Goal: Transaction & Acquisition: Purchase product/service

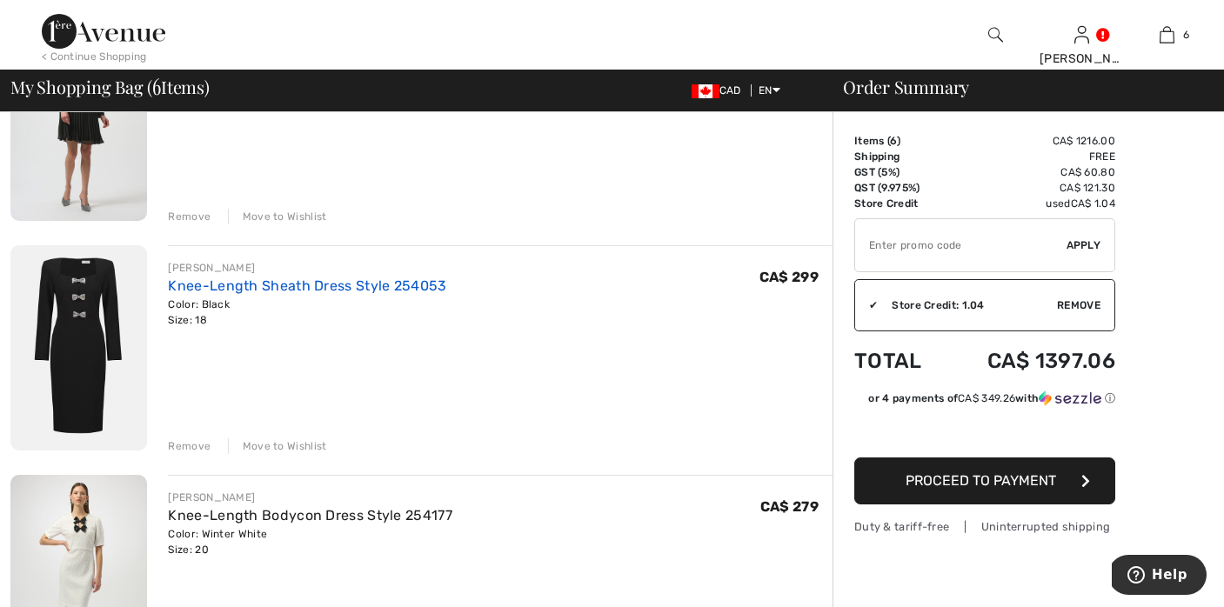
scroll to position [244, 0]
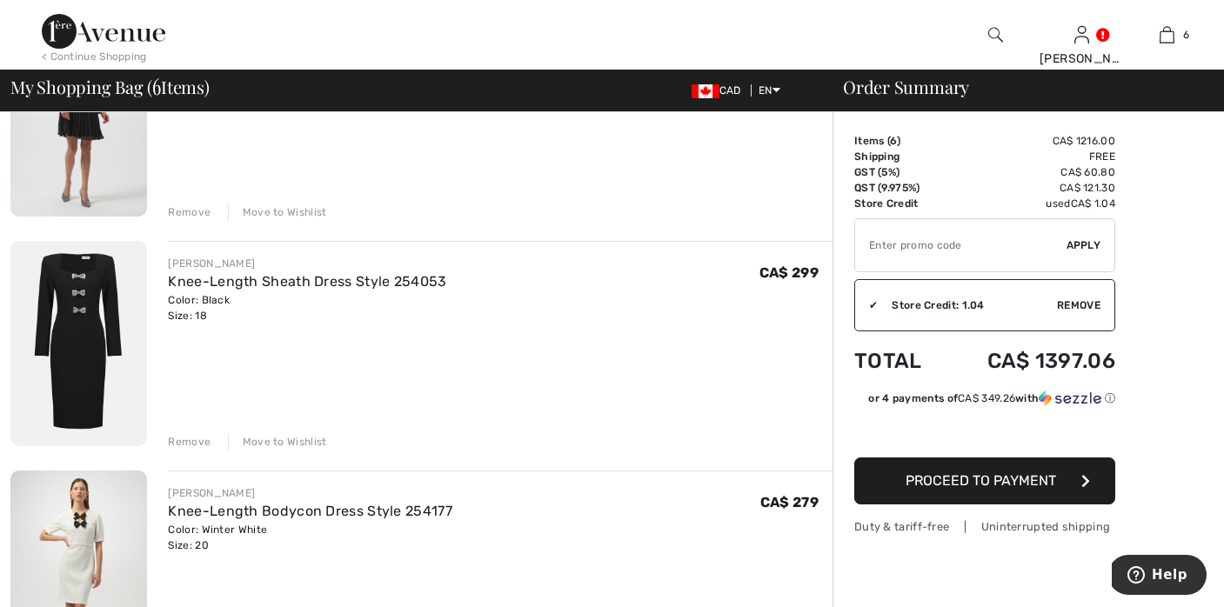
click at [84, 283] on img at bounding box center [78, 343] width 137 height 205
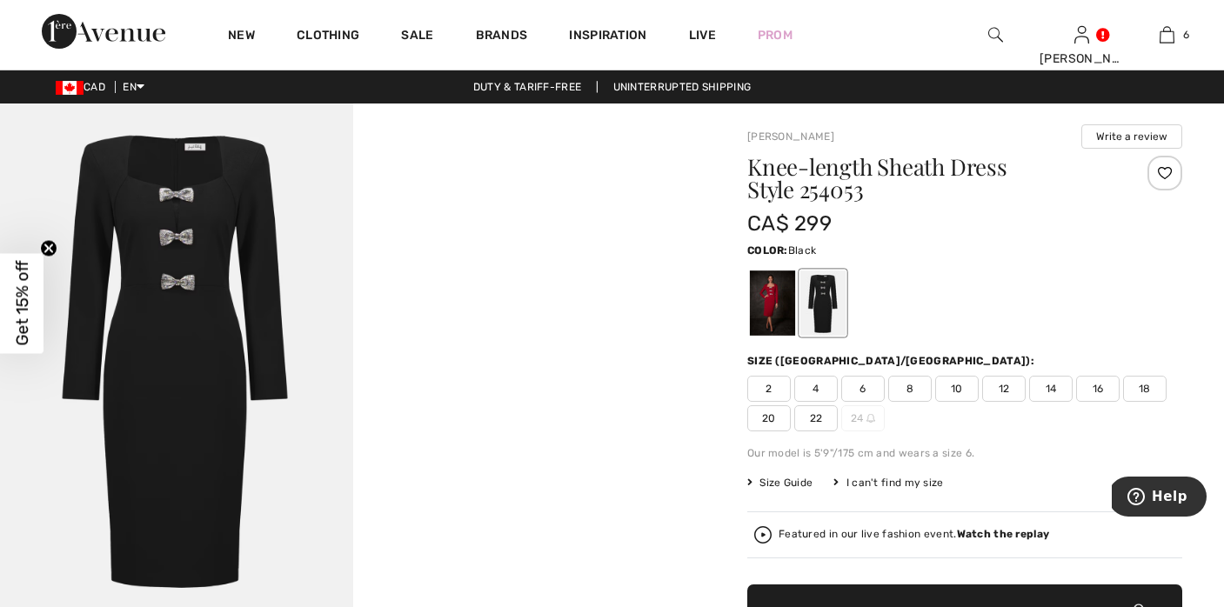
click at [184, 218] on img at bounding box center [176, 368] width 353 height 529
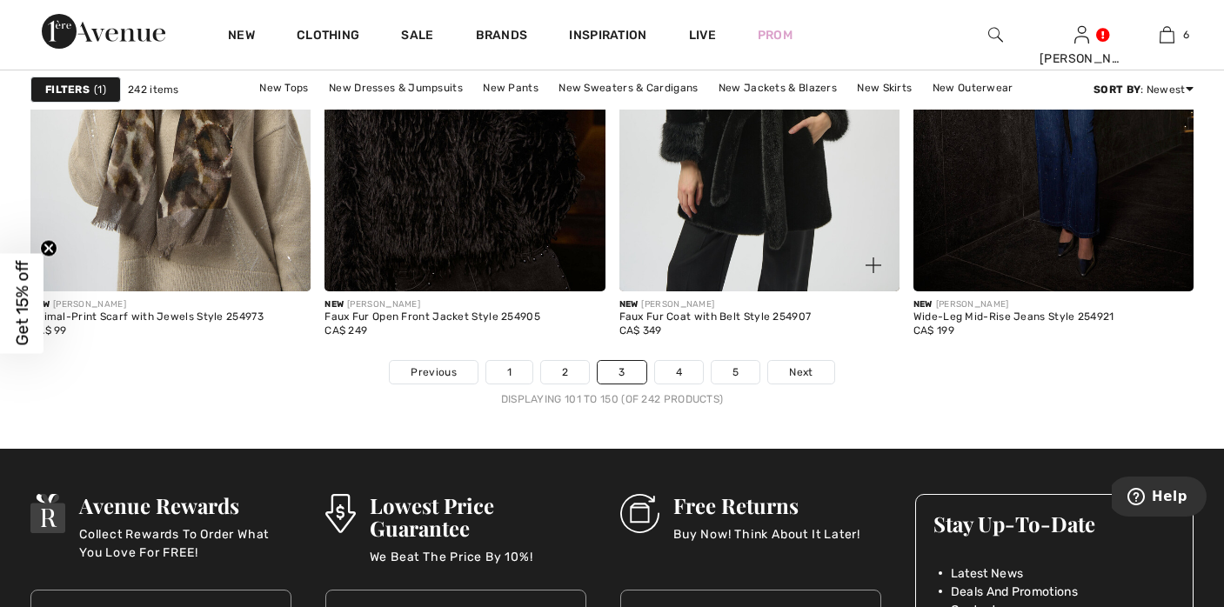
scroll to position [7562, 0]
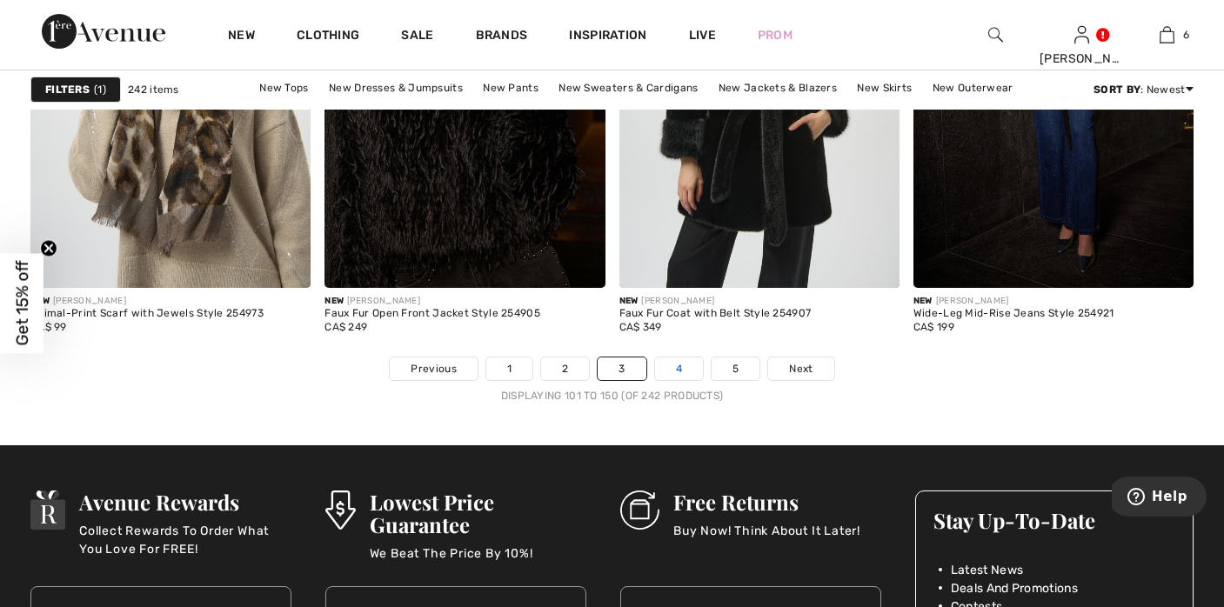
click at [676, 367] on link "4" at bounding box center [679, 369] width 48 height 23
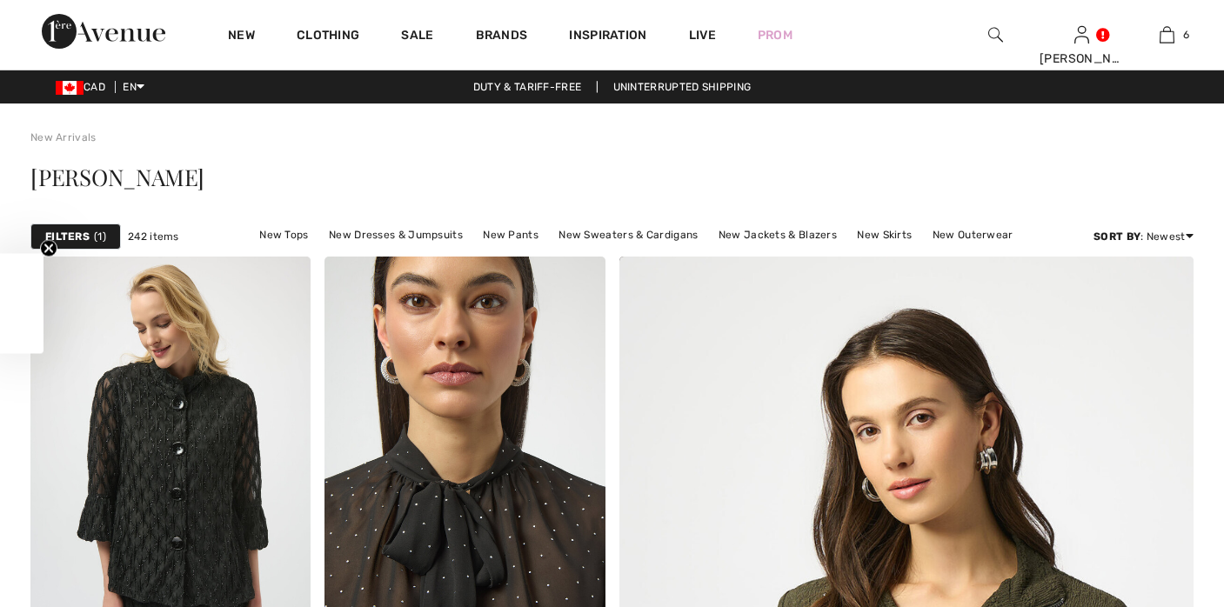
checkbox input "true"
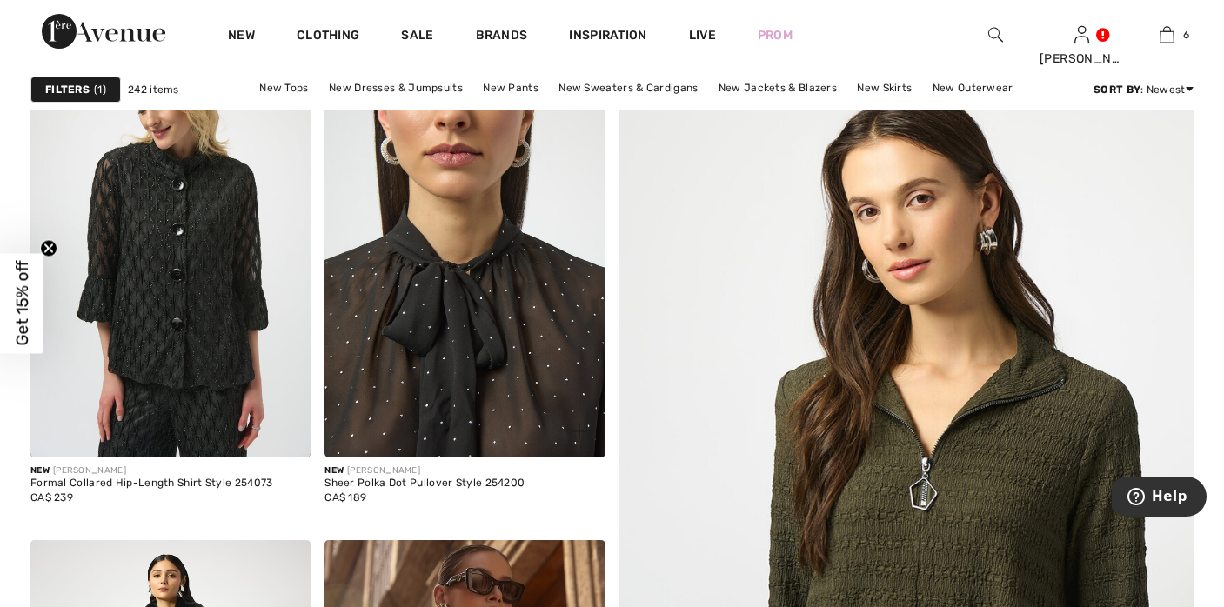
scroll to position [235, 0]
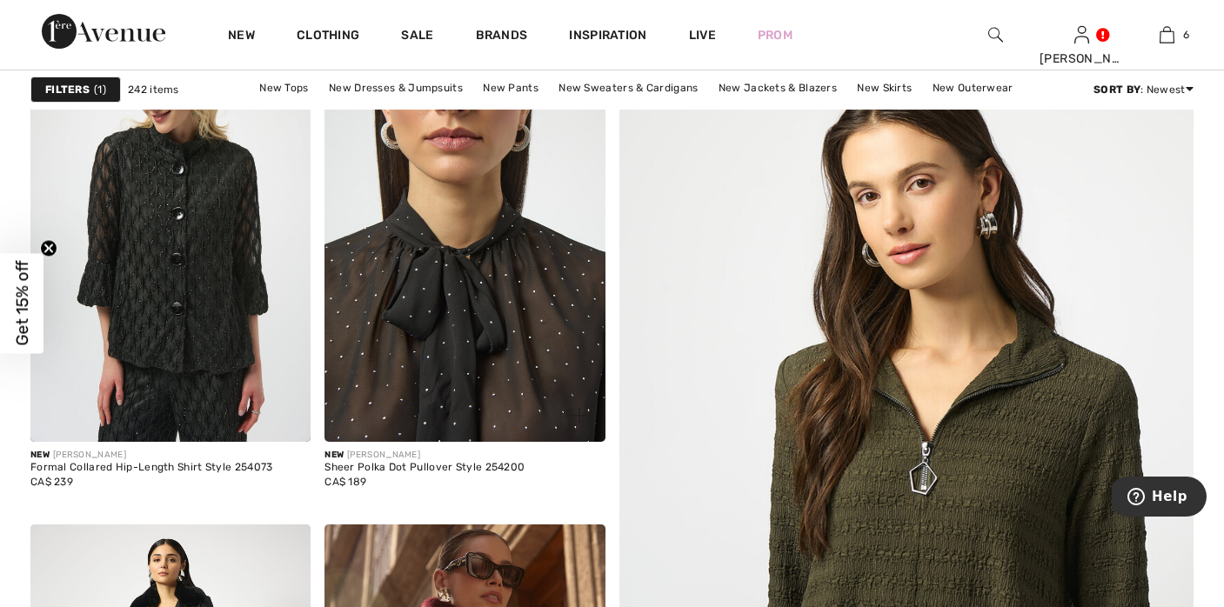
click at [472, 283] on img at bounding box center [465, 232] width 280 height 420
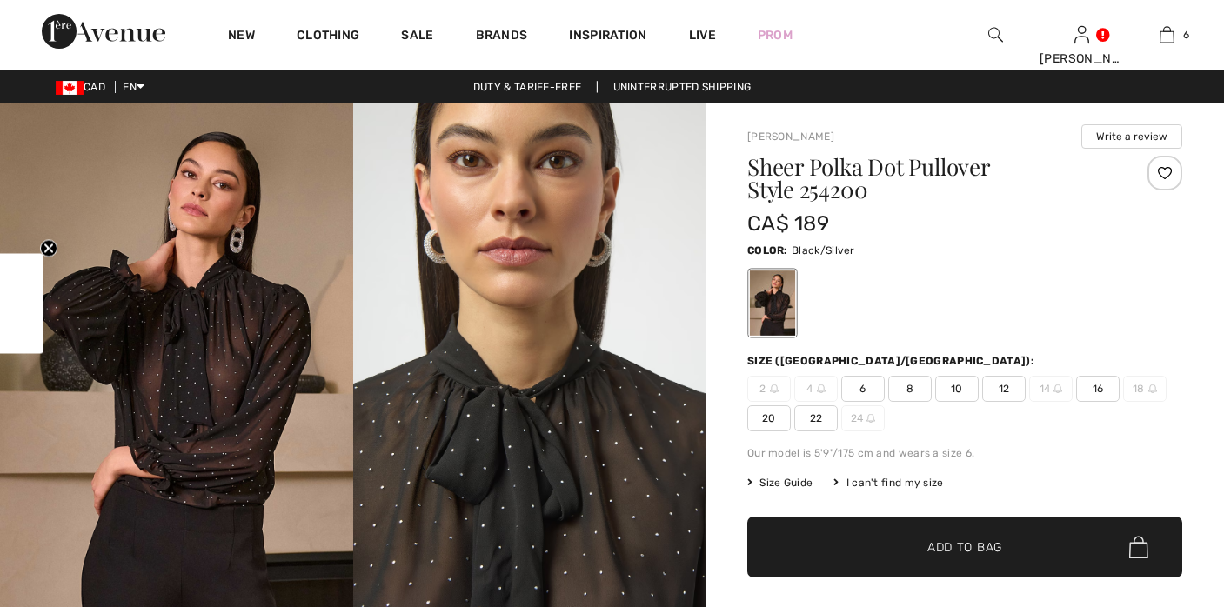
checkbox input "true"
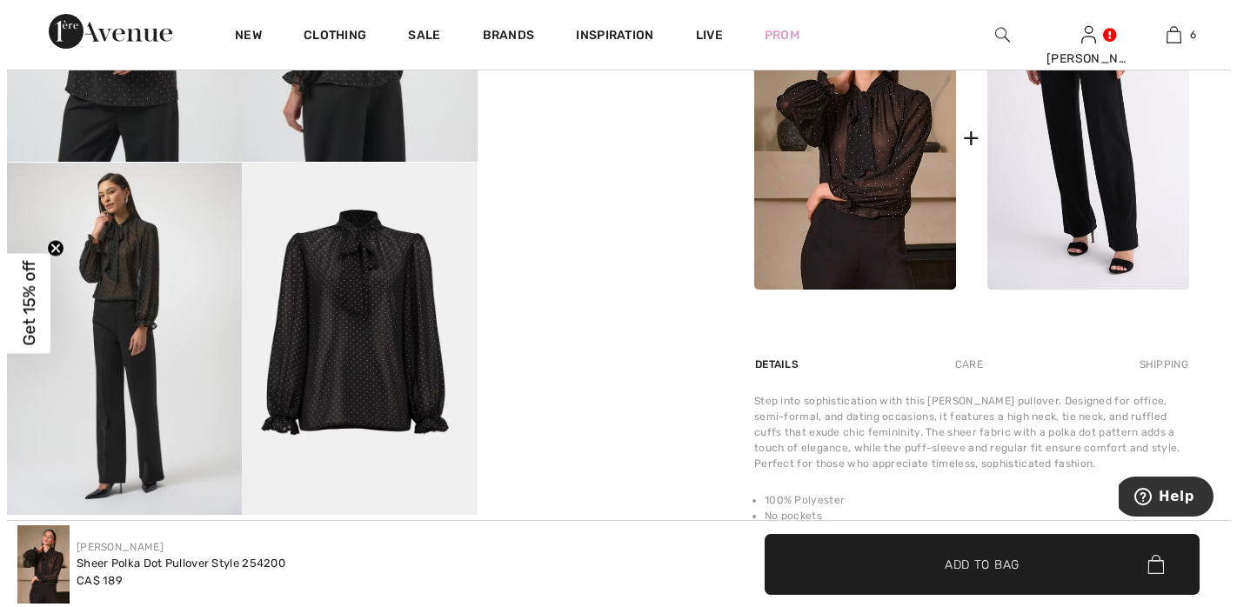
scroll to position [883, 0]
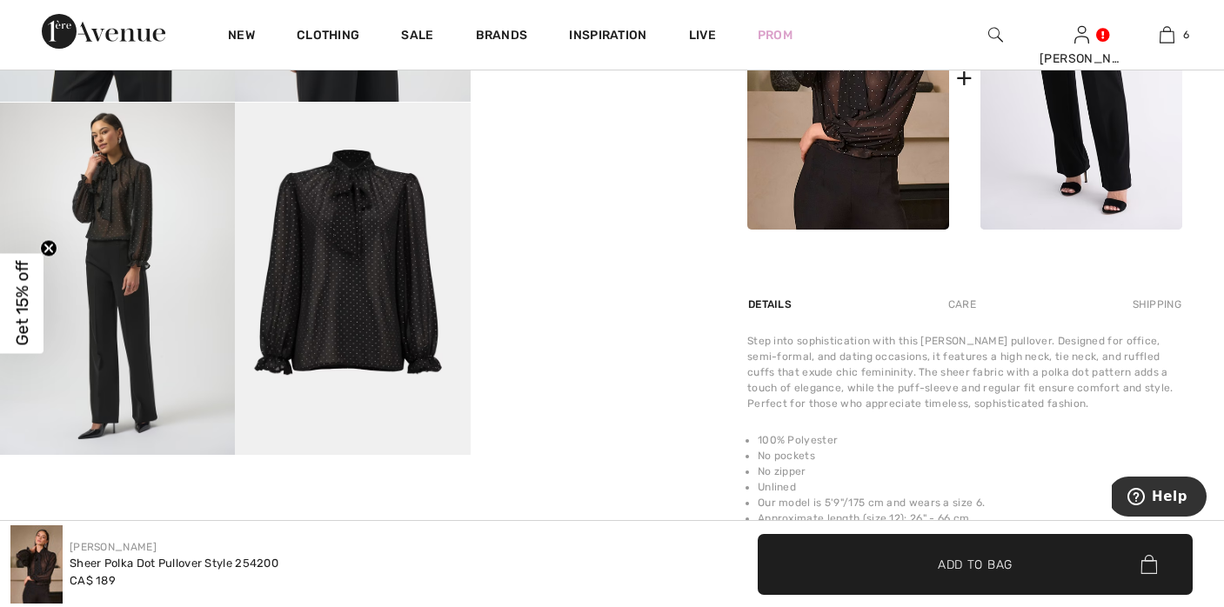
click at [366, 298] on img at bounding box center [352, 279] width 235 height 352
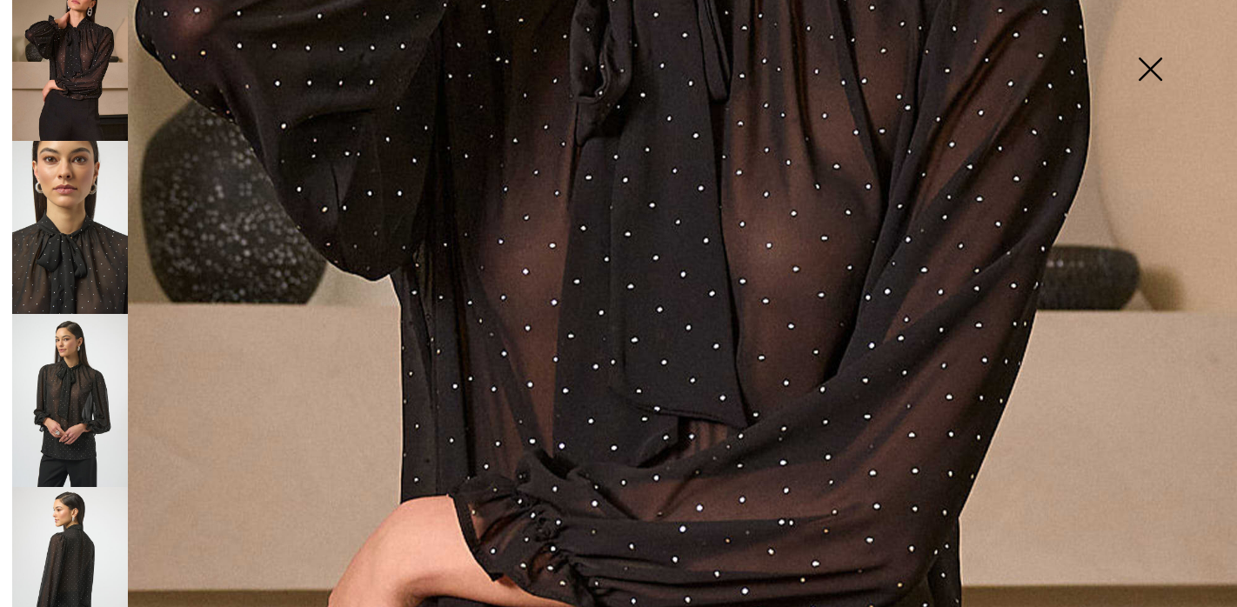
scroll to position [111, 0]
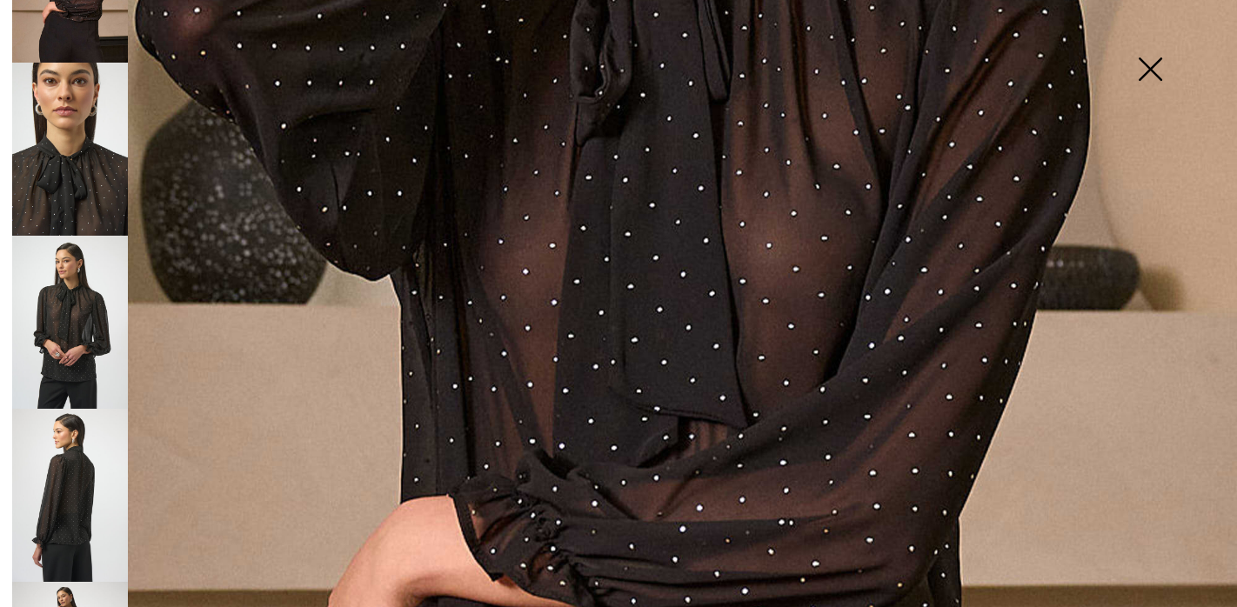
click at [59, 472] on img at bounding box center [70, 495] width 116 height 173
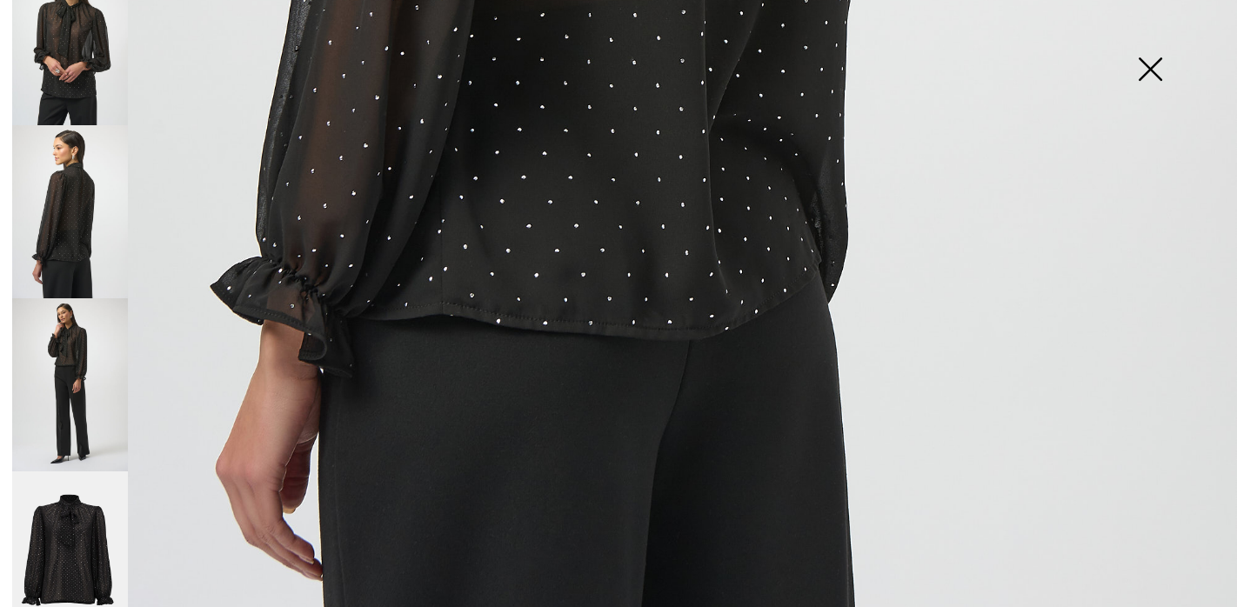
scroll to position [1134, 0]
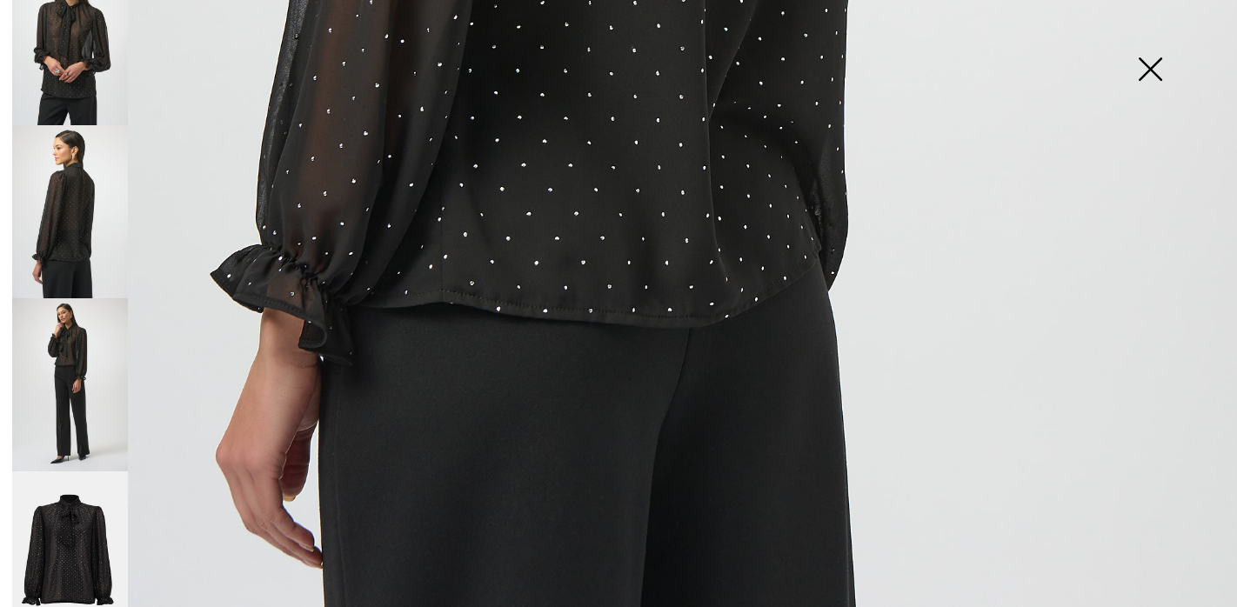
click at [75, 522] on img at bounding box center [70, 559] width 116 height 174
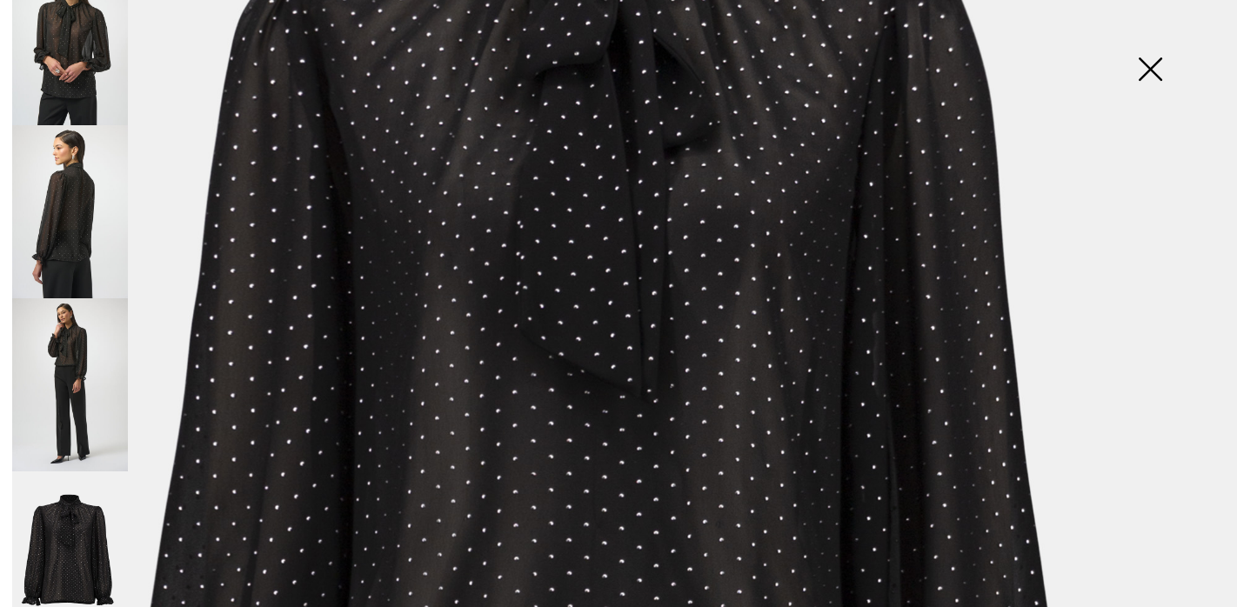
scroll to position [0, 0]
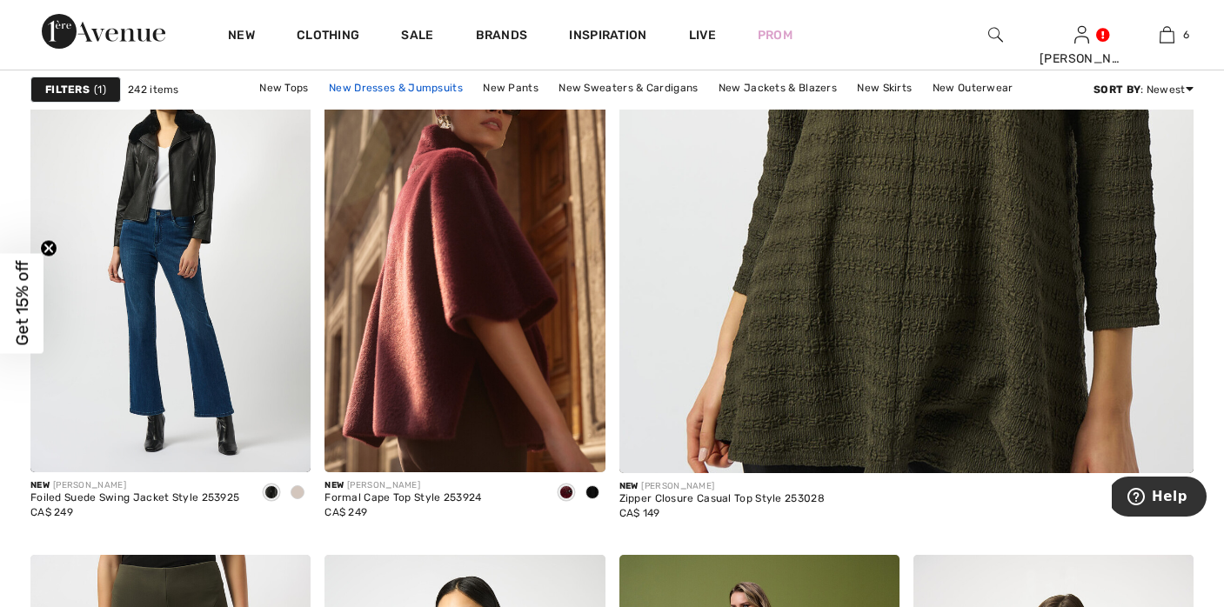
scroll to position [728, 0]
